Goal: Contribute content: Contribute content

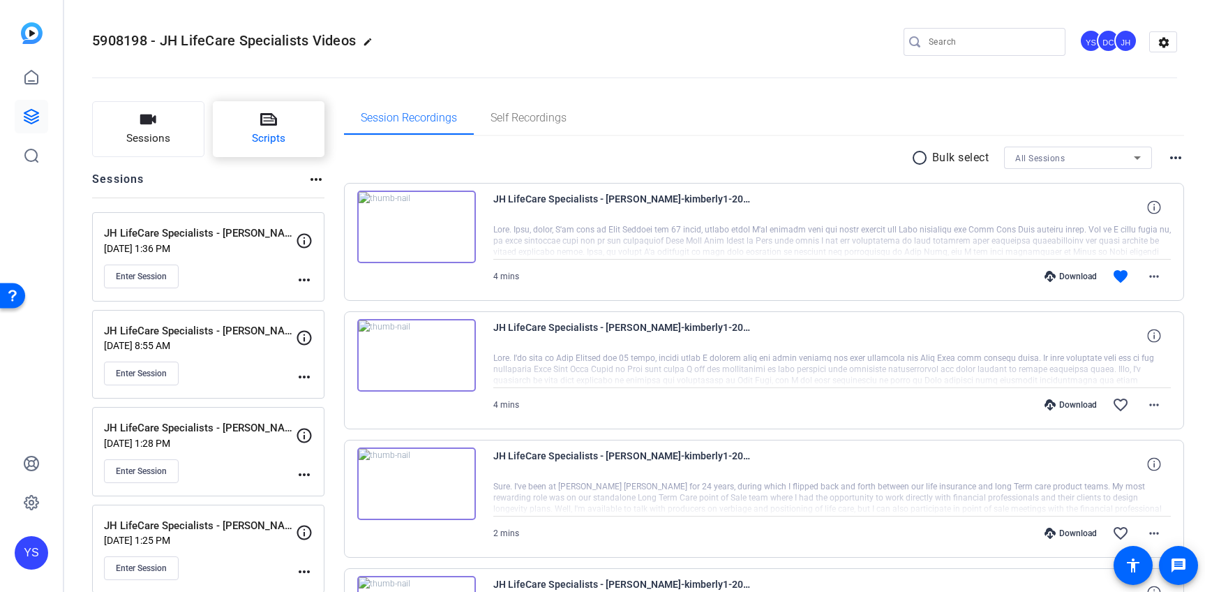
click at [290, 137] on button "Scripts" at bounding box center [269, 129] width 112 height 56
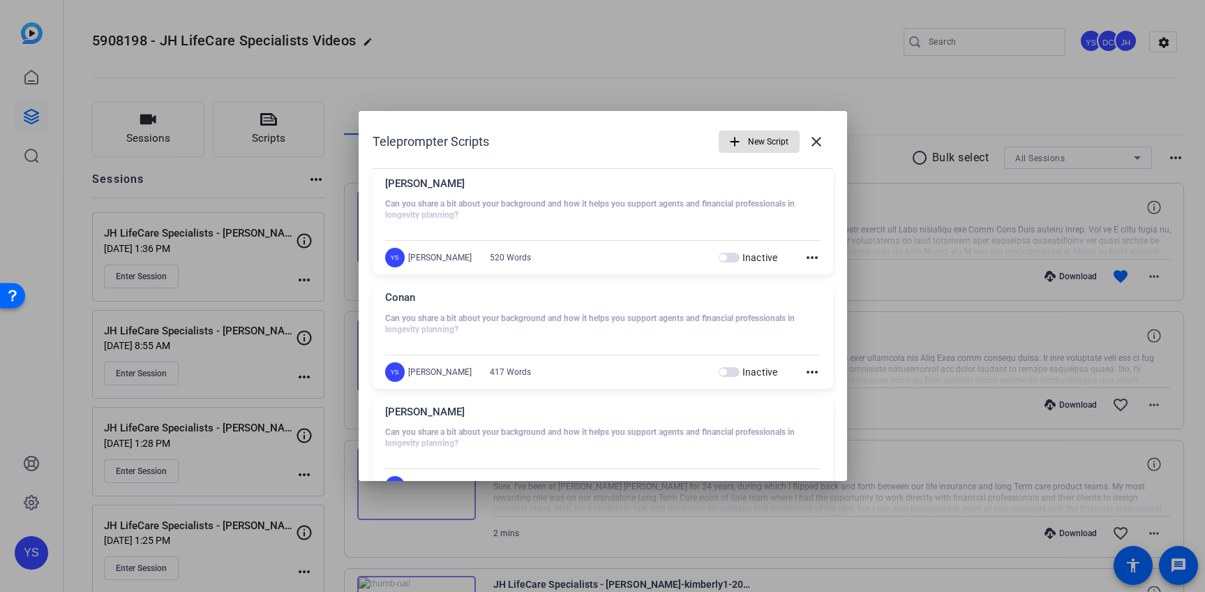
click at [748, 139] on span "New Script" at bounding box center [768, 141] width 40 height 27
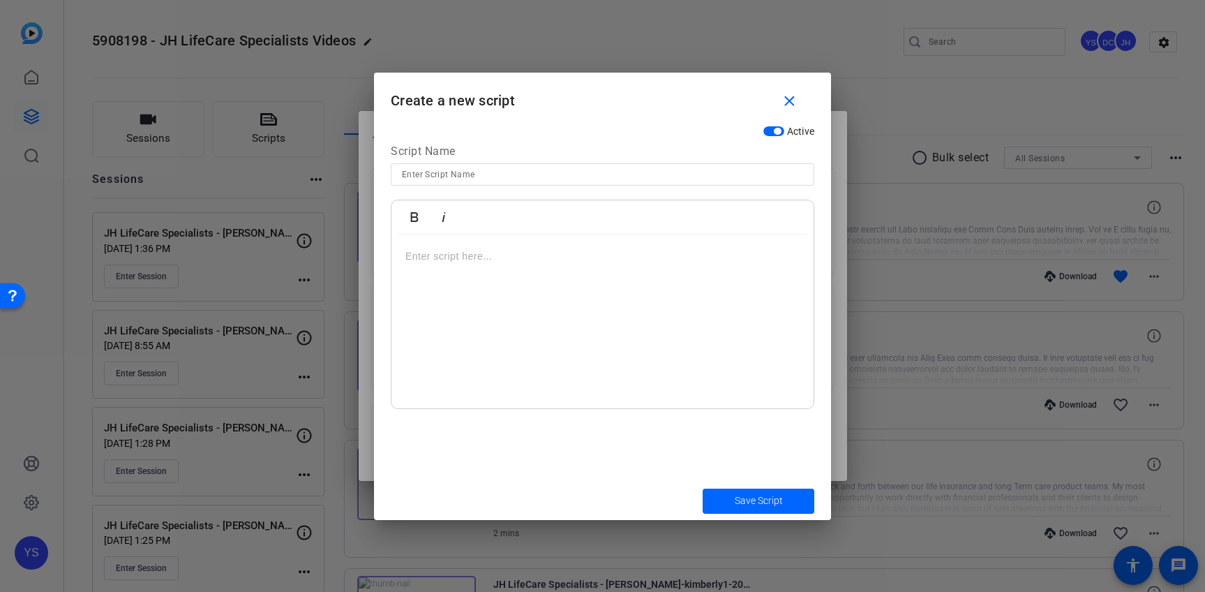
click at [463, 174] on input at bounding box center [602, 174] width 401 height 17
type input "[PERSON_NAME]"
click at [440, 276] on div at bounding box center [603, 322] width 422 height 174
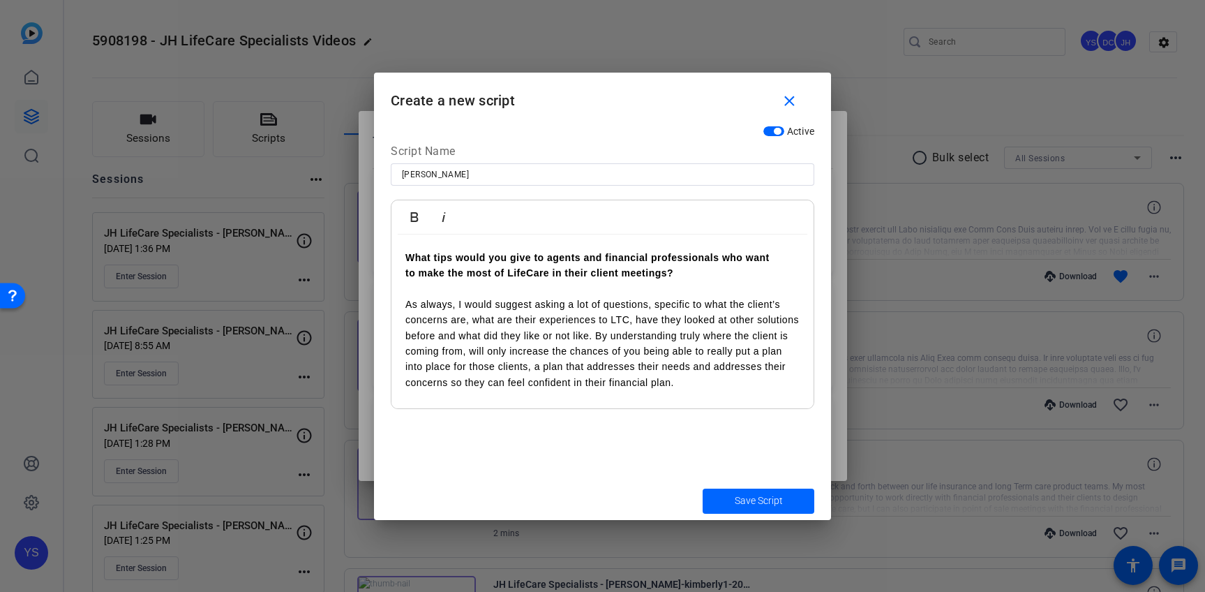
scroll to position [995, 0]
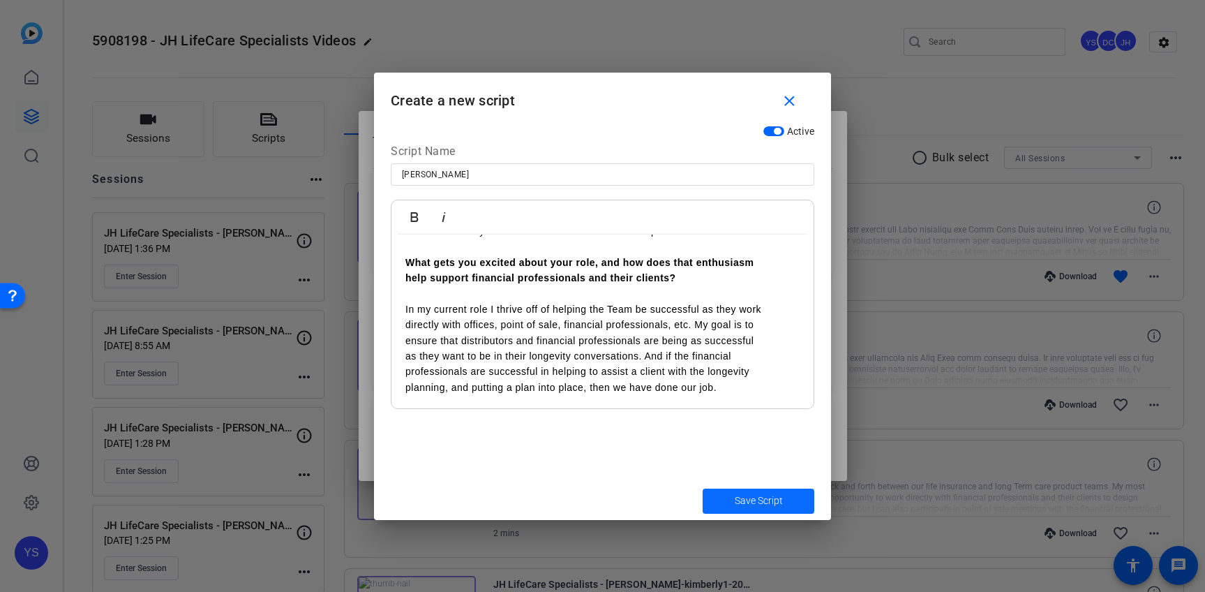
click at [740, 496] on span "Save Script" at bounding box center [759, 500] width 48 height 15
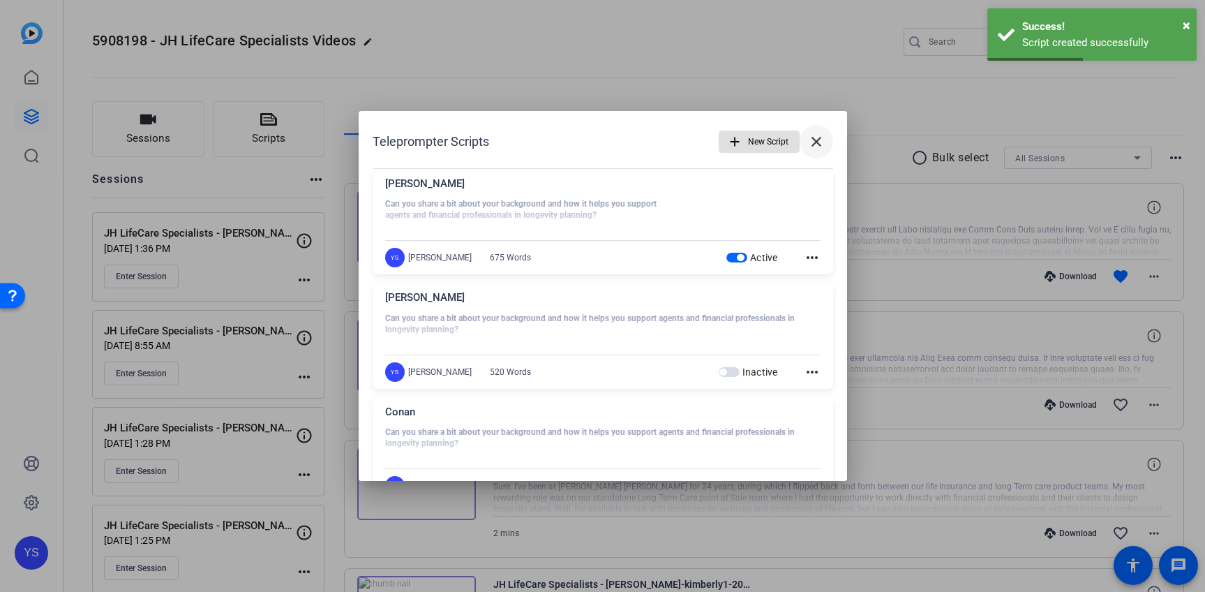
click at [808, 139] on mat-icon "close" at bounding box center [816, 141] width 17 height 17
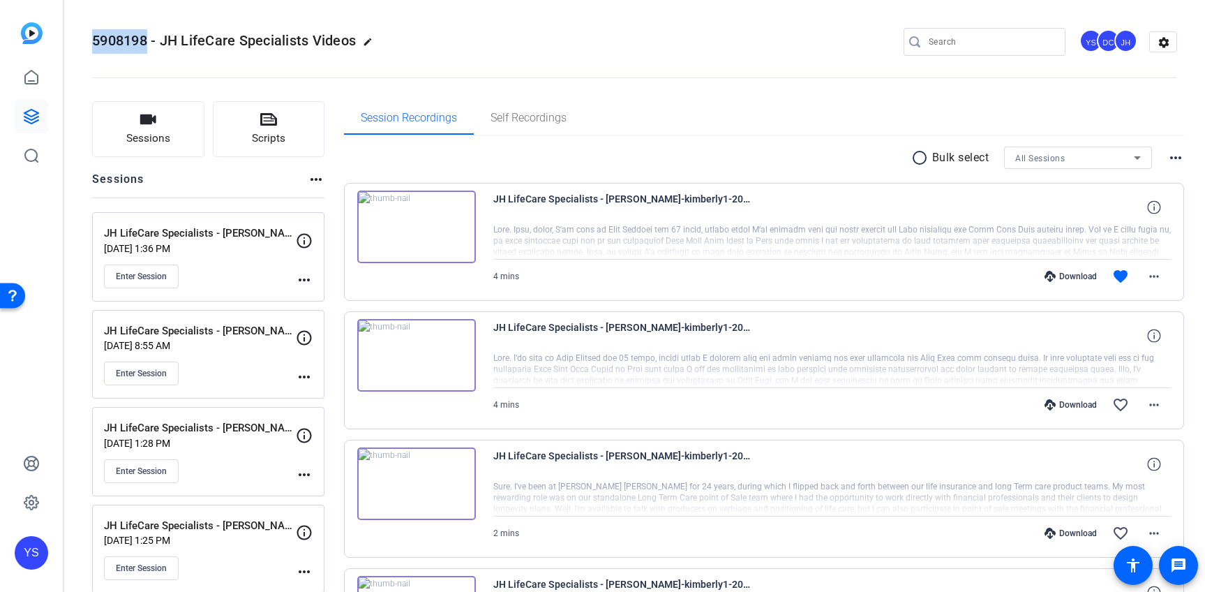
drag, startPoint x: 94, startPoint y: 40, endPoint x: 147, endPoint y: 41, distance: 53.8
click at [147, 41] on span "5908198 - JH LifeCare Specialists Videos" at bounding box center [224, 40] width 264 height 17
copy span "5908198"
